Goal: Find specific page/section: Find specific page/section

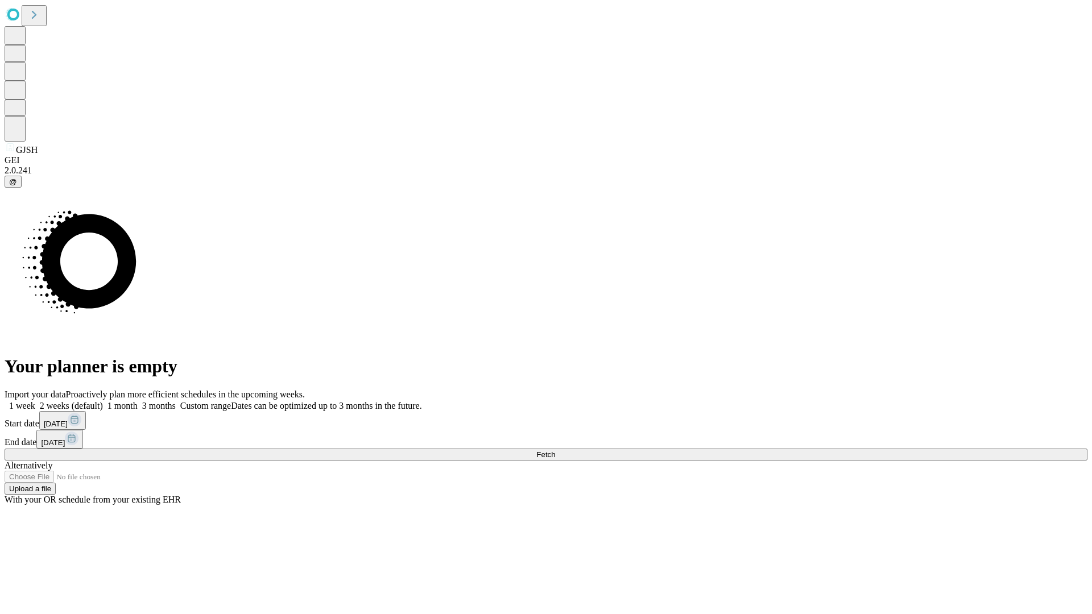
click at [555, 450] on span "Fetch" at bounding box center [545, 454] width 19 height 9
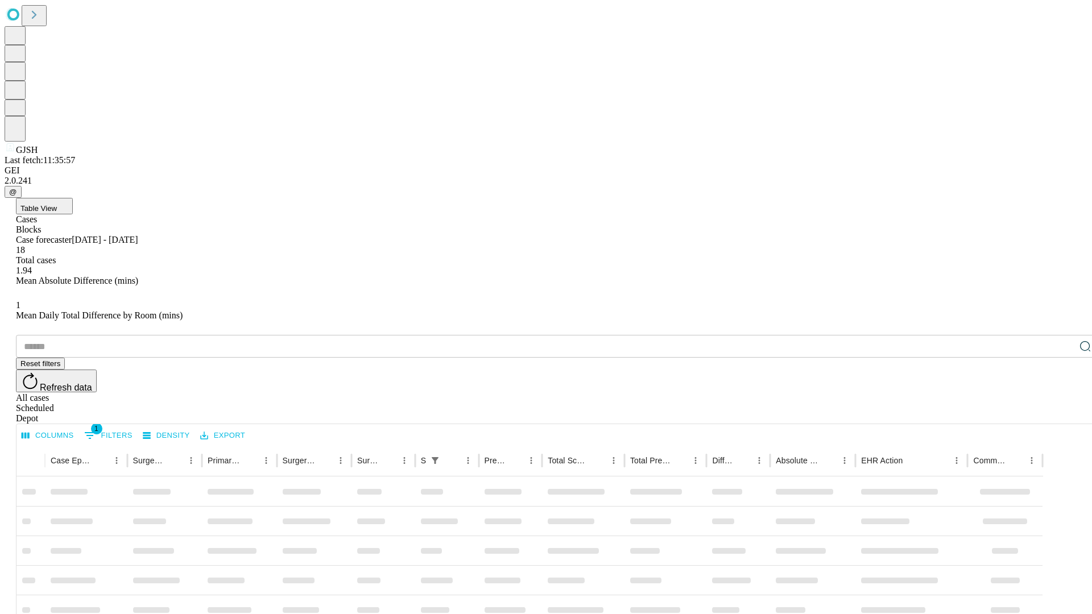
click at [1062, 413] on div "Depot" at bounding box center [557, 418] width 1083 height 10
